Goal: Browse casually

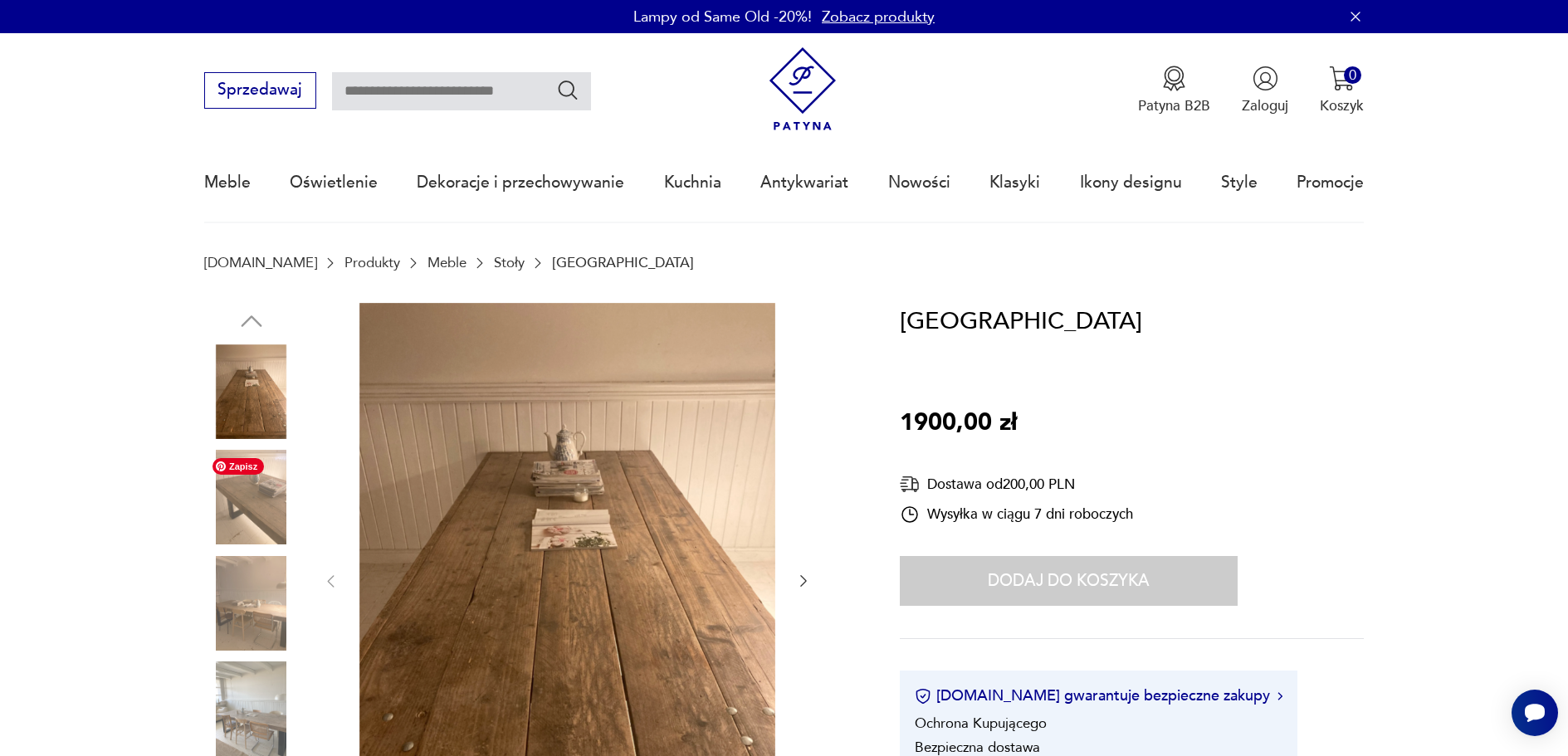
click at [256, 497] on img at bounding box center [251, 496] width 94 height 94
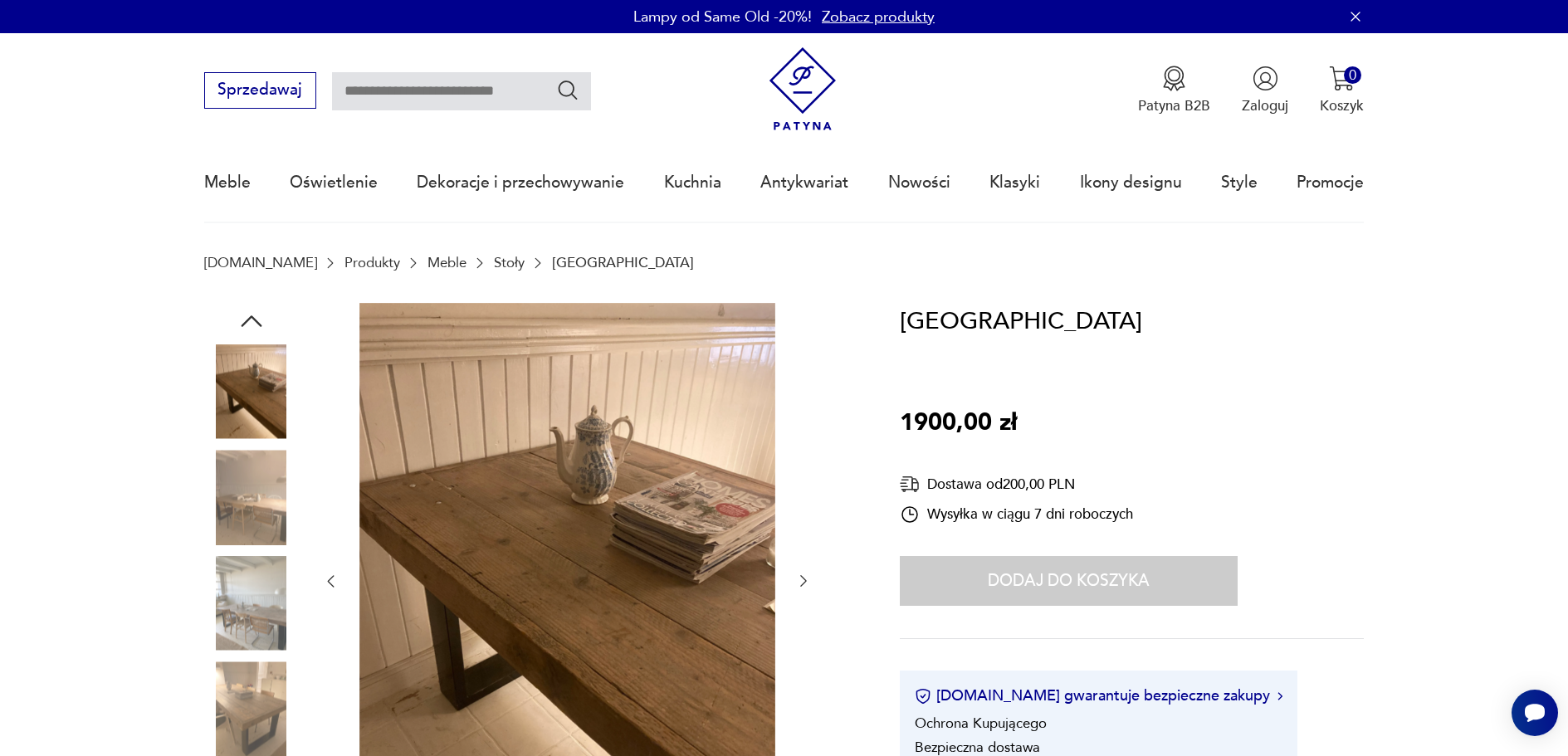
click at [265, 617] on img at bounding box center [251, 603] width 94 height 94
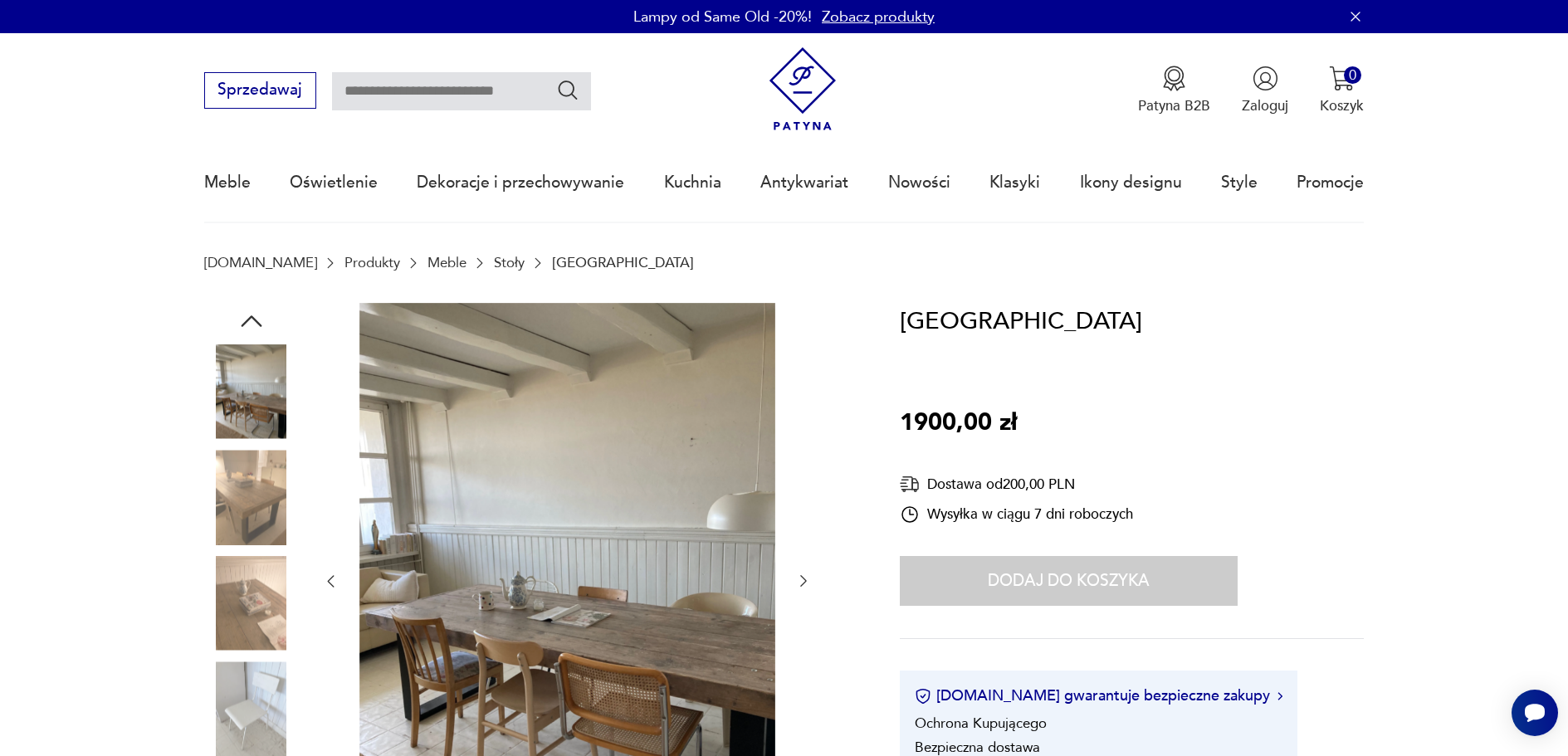
click at [248, 711] on img at bounding box center [251, 708] width 94 height 94
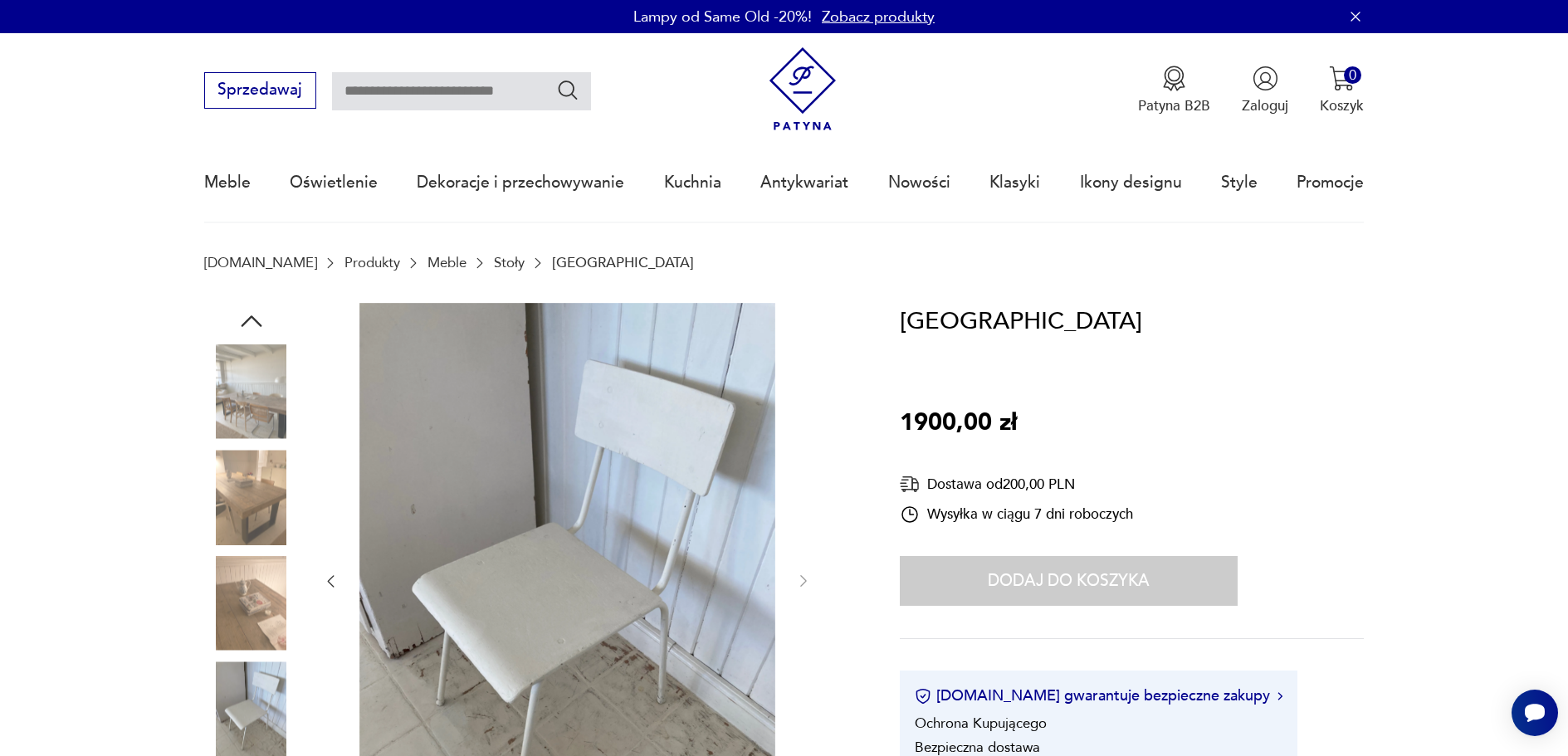
click at [250, 599] on img at bounding box center [251, 603] width 94 height 94
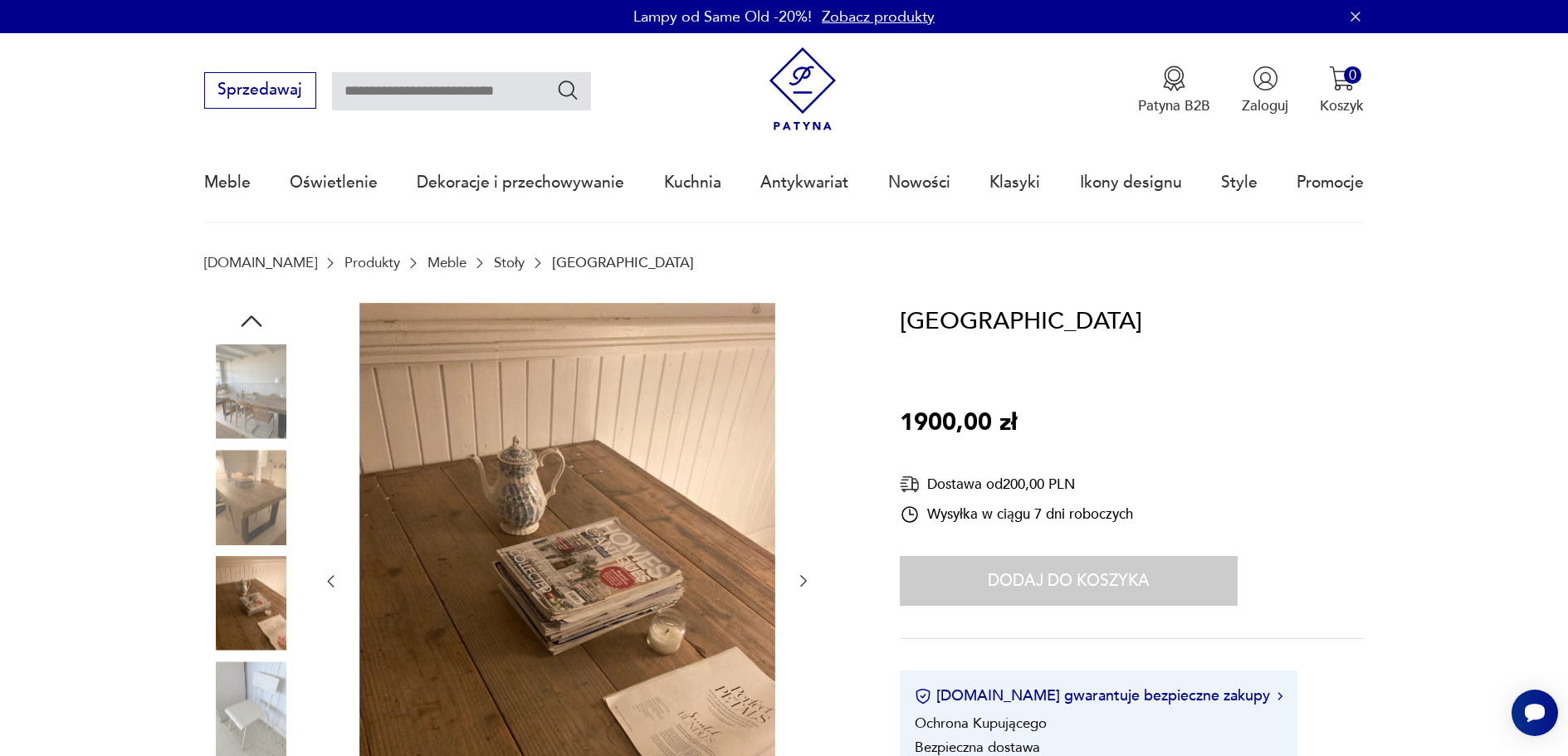
click at [264, 513] on img at bounding box center [251, 496] width 94 height 94
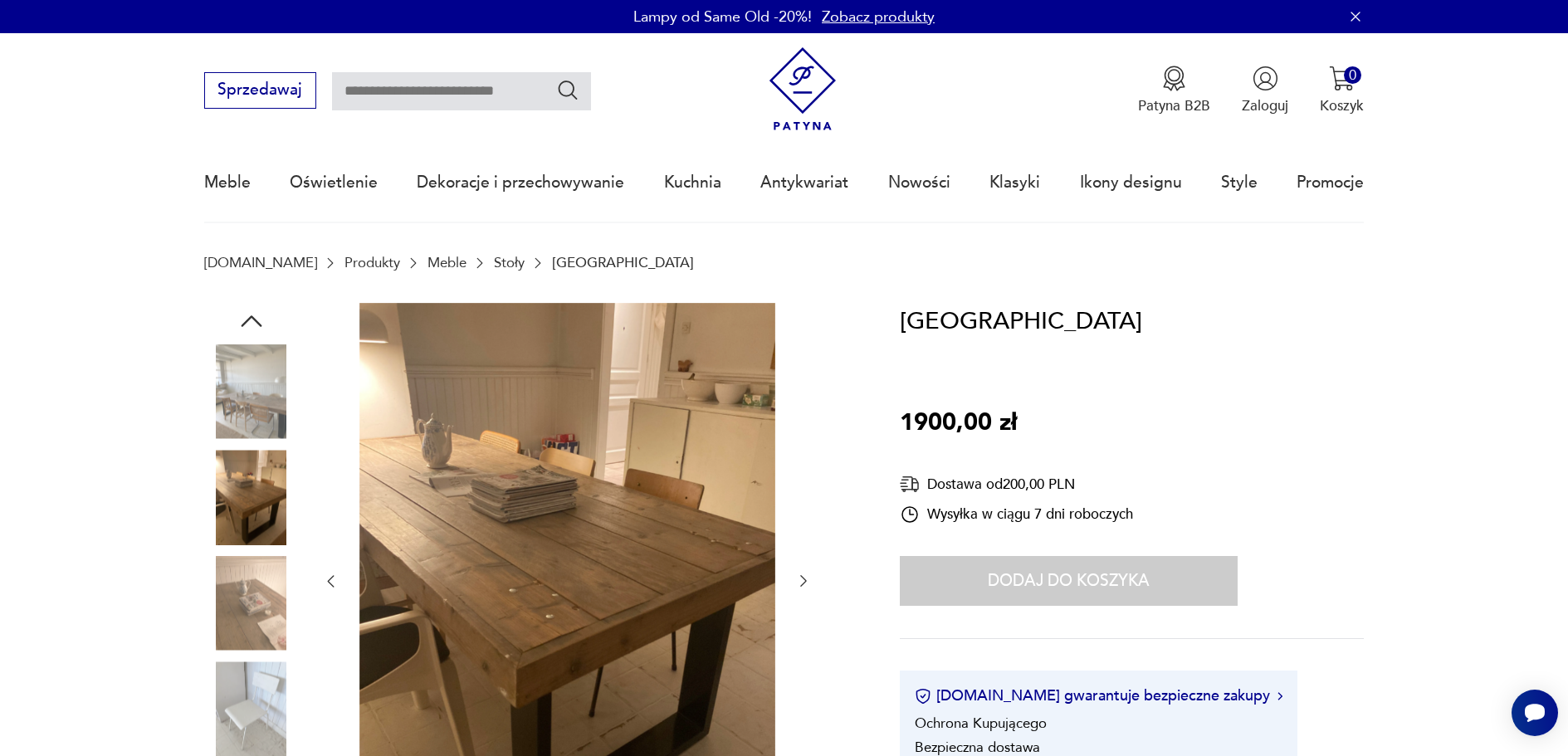
click at [261, 382] on img at bounding box center [251, 391] width 94 height 94
